Goal: Task Accomplishment & Management: Use online tool/utility

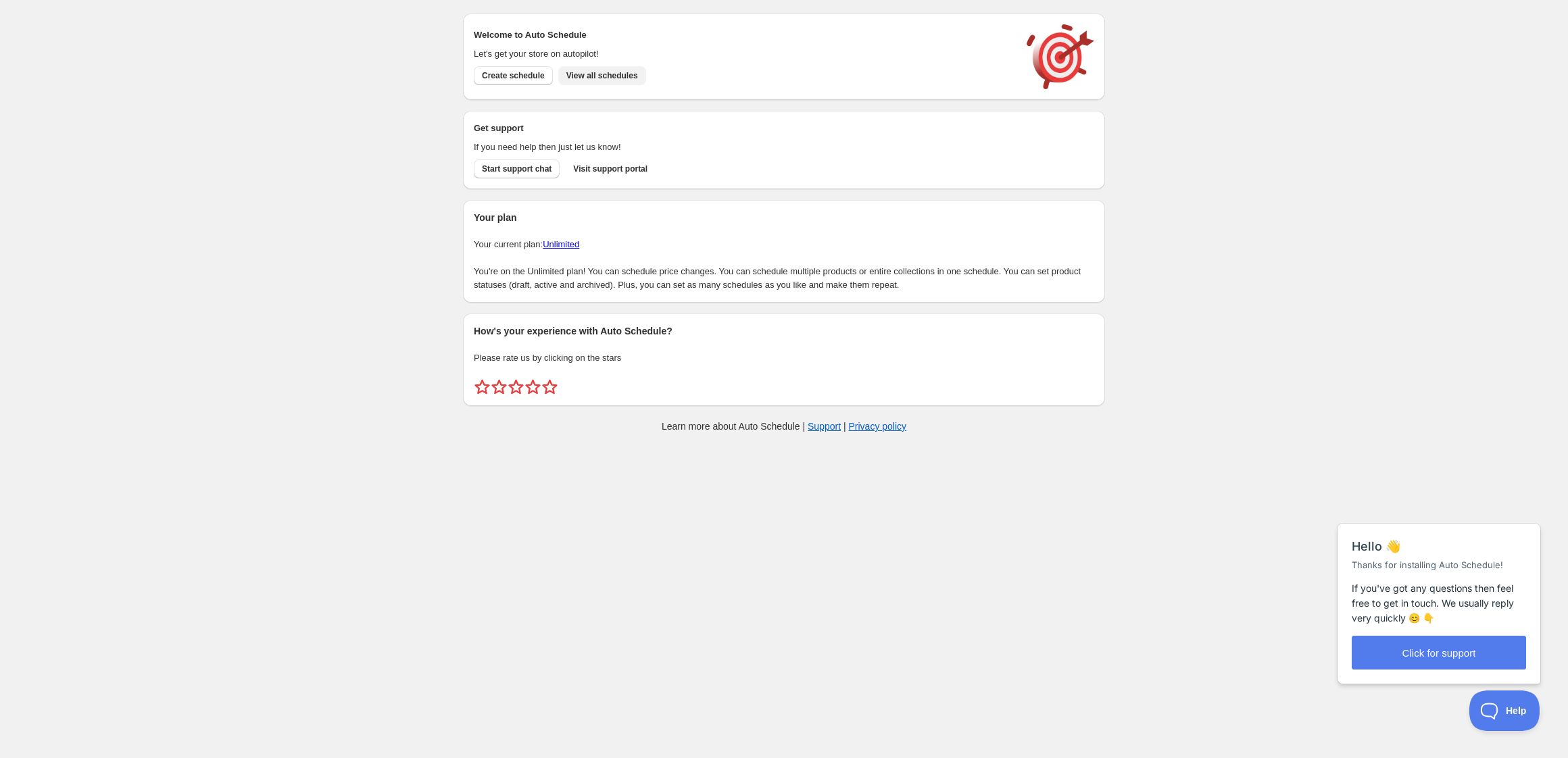
click at [598, 76] on span "View all schedules" at bounding box center [602, 76] width 72 height 11
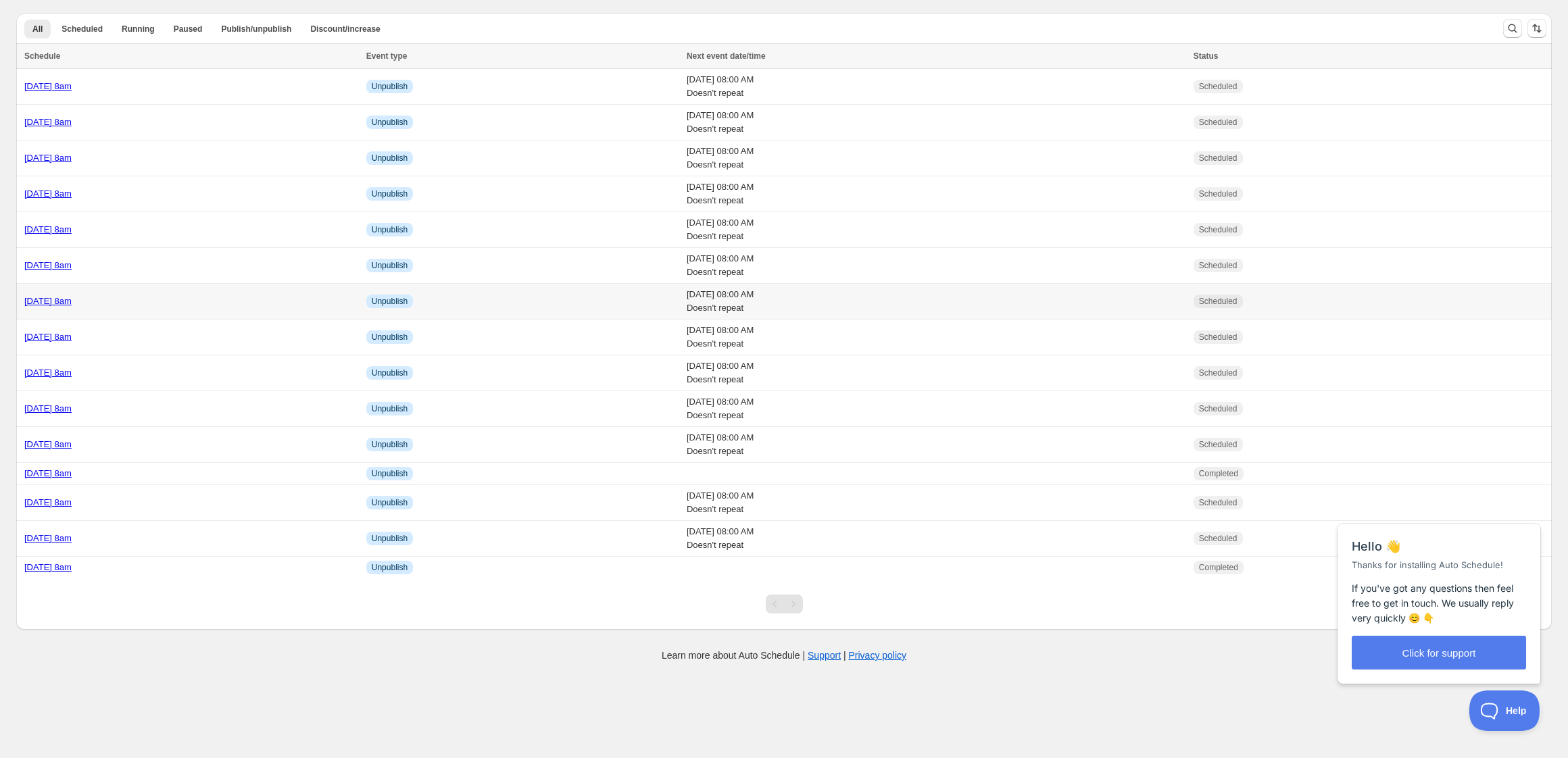
click at [178, 302] on div "[DATE] 8am" at bounding box center [191, 302] width 334 height 14
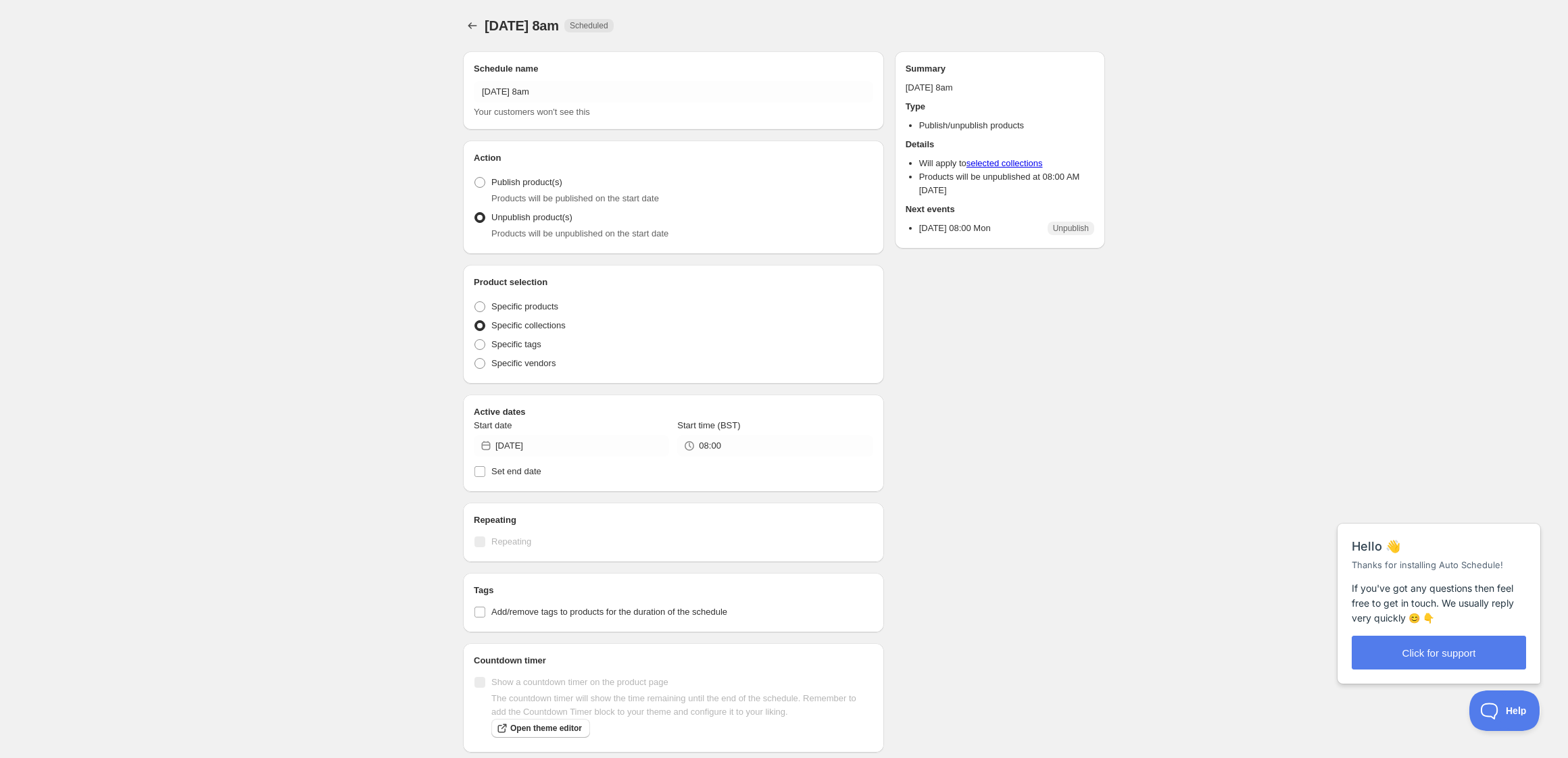
radio input "true"
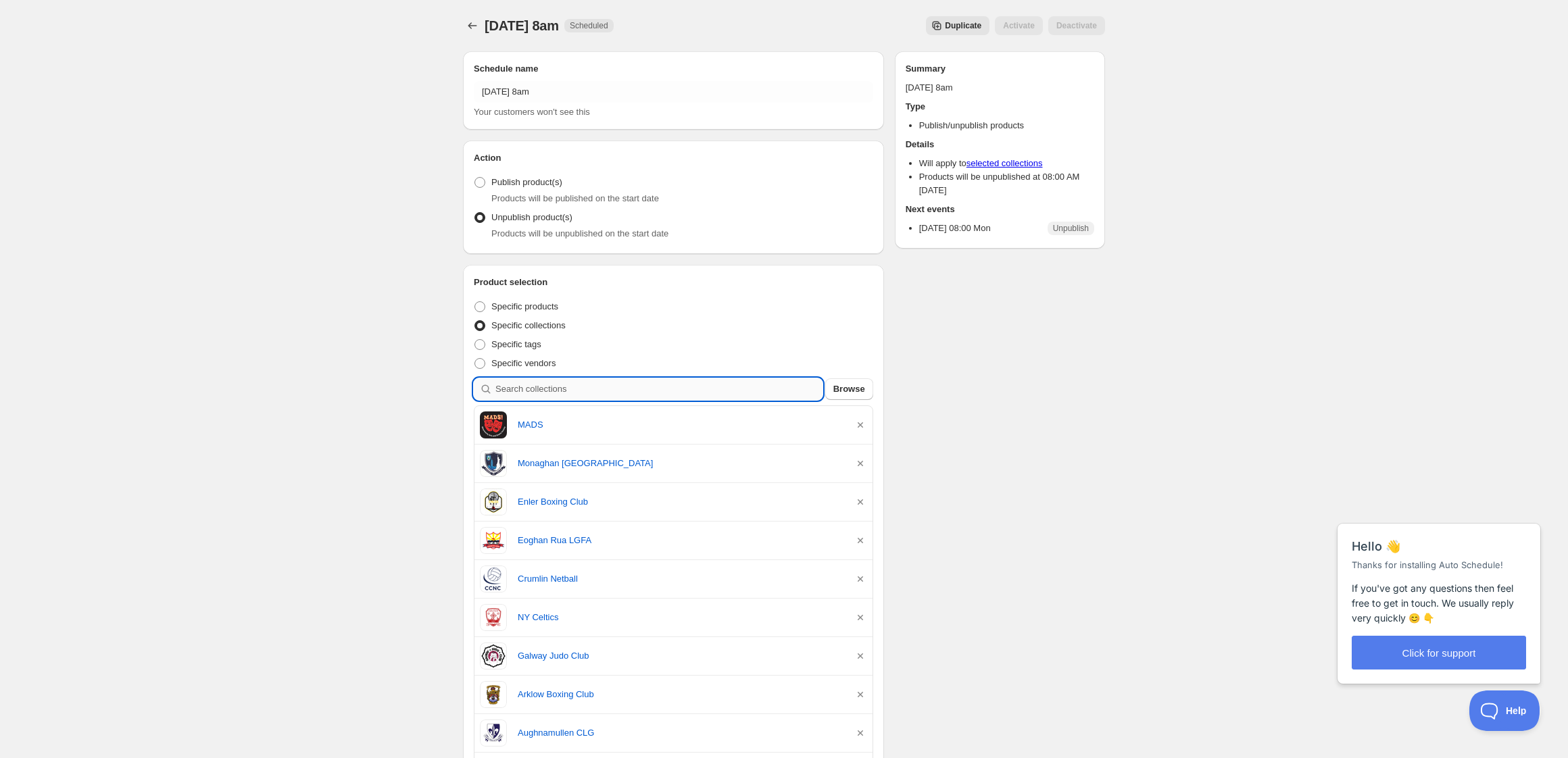
click at [586, 390] on input "search" at bounding box center [659, 389] width 327 height 21
type input "k"
